Goal: Transaction & Acquisition: Purchase product/service

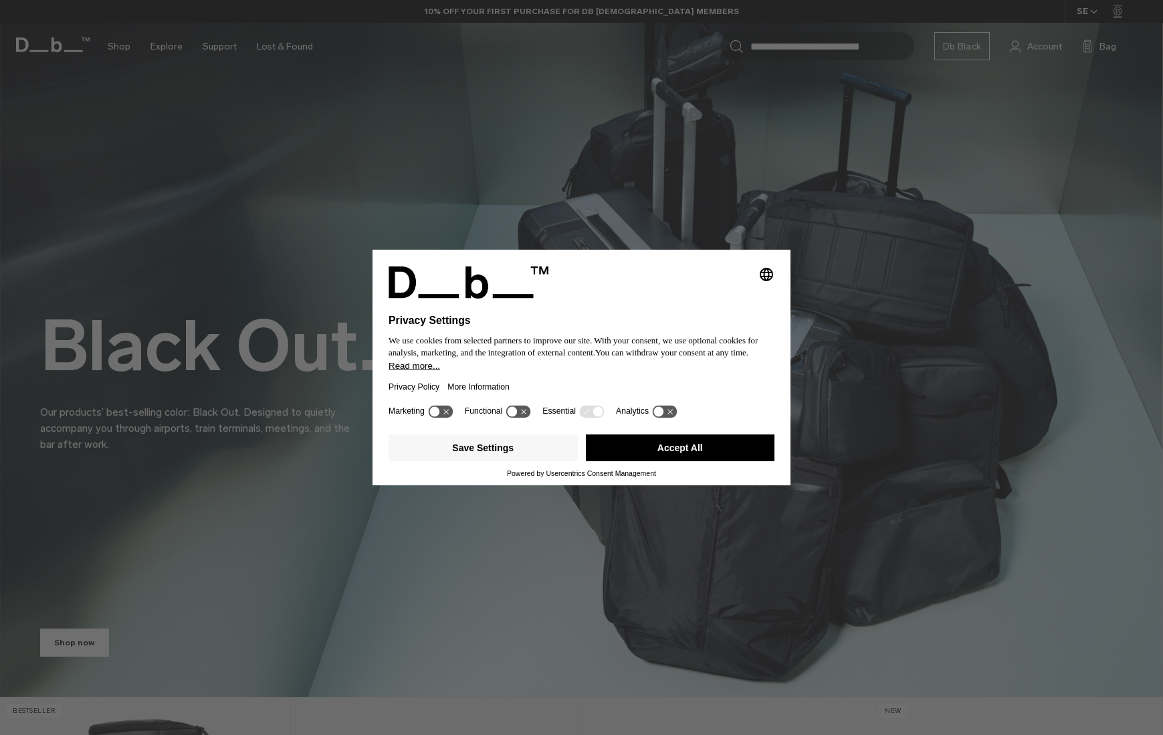
click at [709, 456] on button "Accept All" at bounding box center [680, 447] width 189 height 27
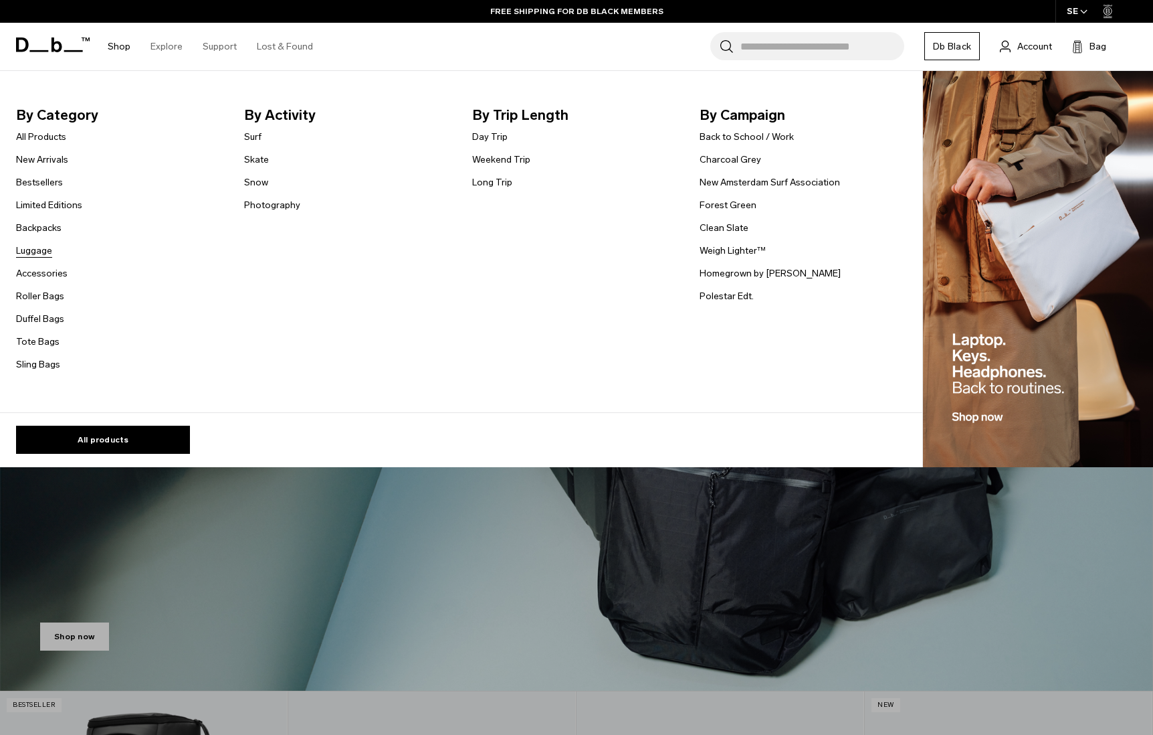
click at [45, 251] on link "Luggage" at bounding box center [34, 251] width 36 height 14
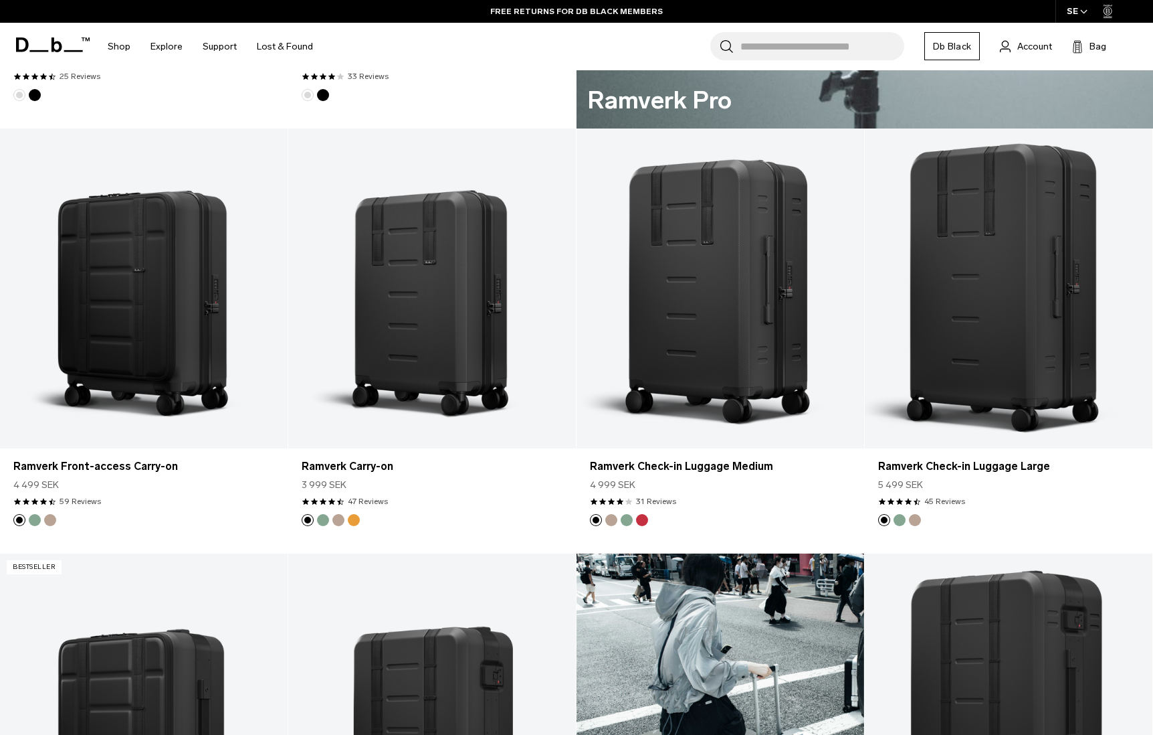
scroll to position [1016, 0]
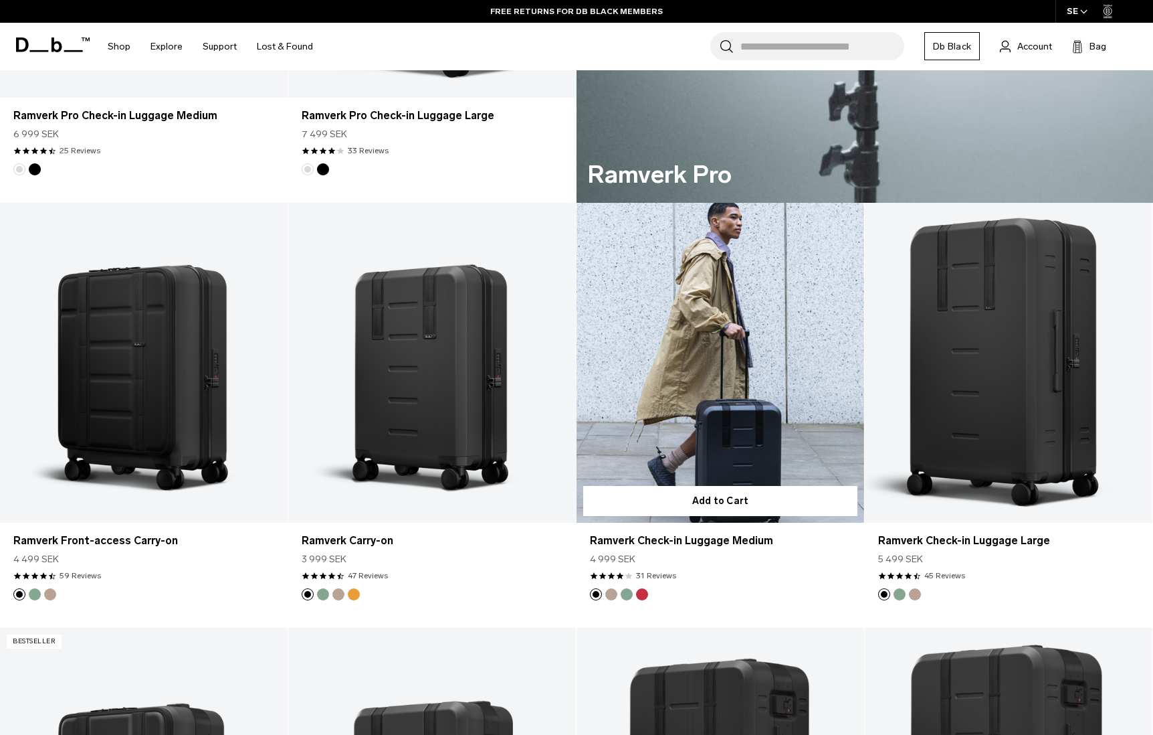
click at [611, 594] on button "Fogbow Beige" at bounding box center [611, 594] width 12 height 12
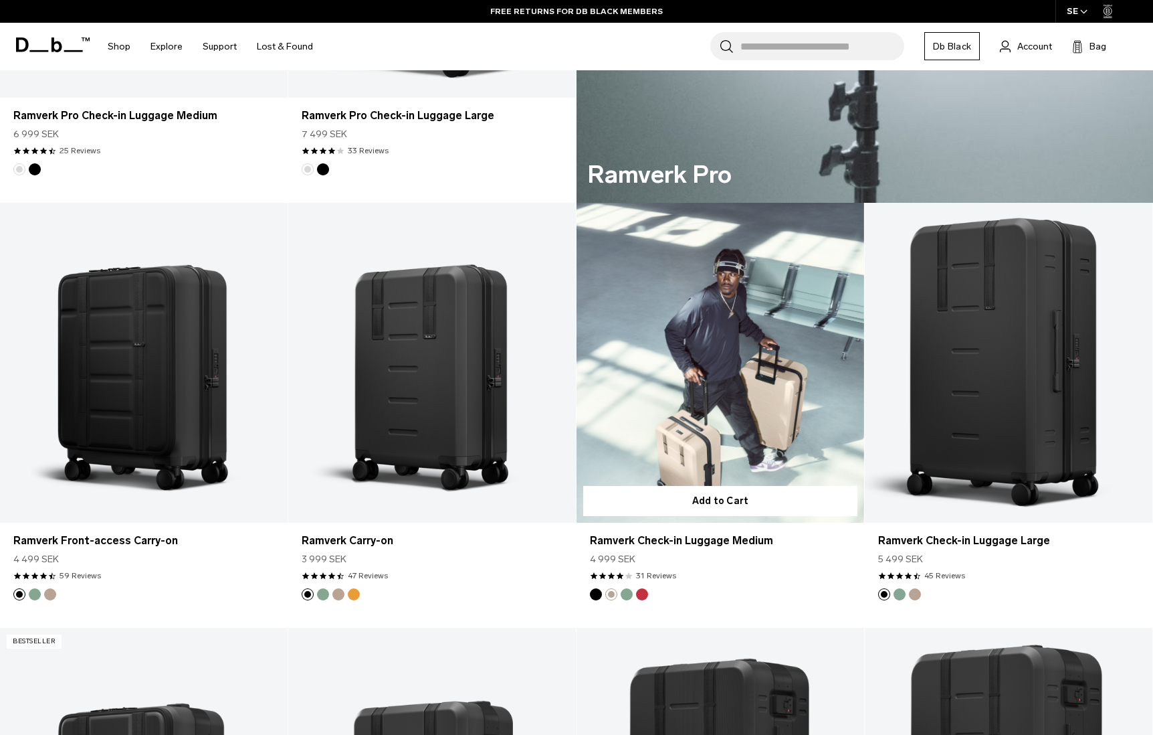
click at [631, 593] on button "Green Ray" at bounding box center [627, 594] width 12 height 12
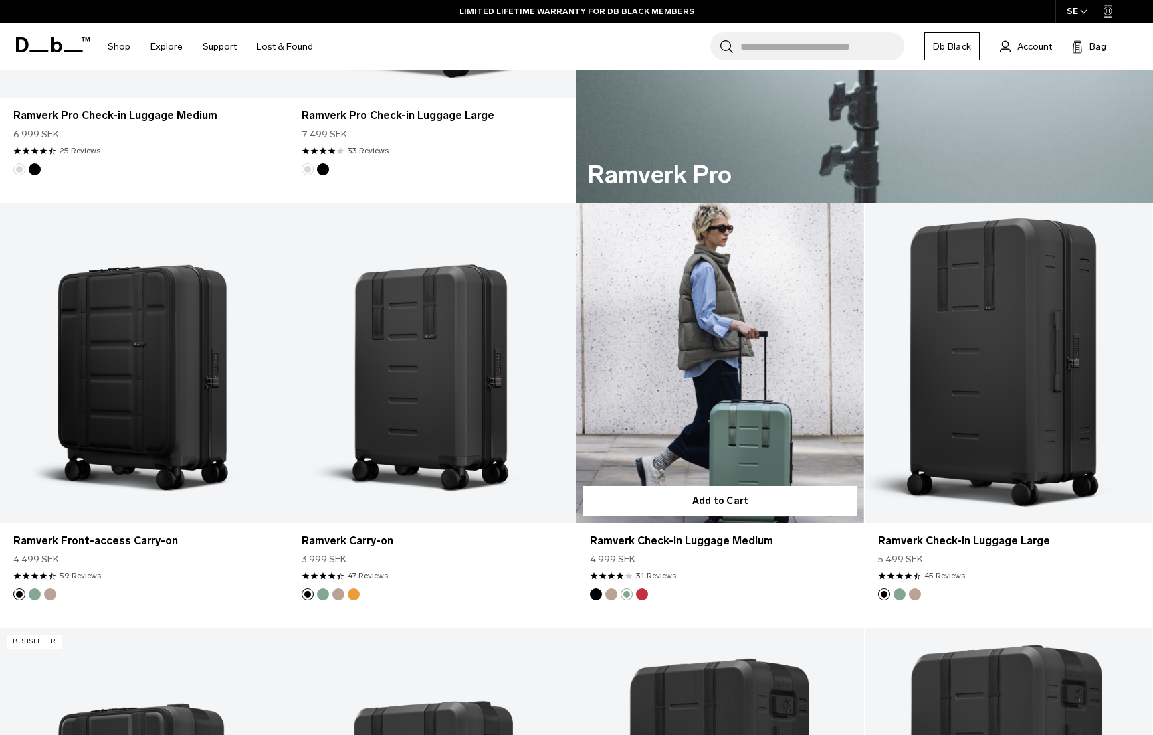
click at [771, 385] on link "Ramverk Check-in Luggage Medium Green Ray" at bounding box center [721, 363] width 288 height 320
